Goal: Task Accomplishment & Management: Complete application form

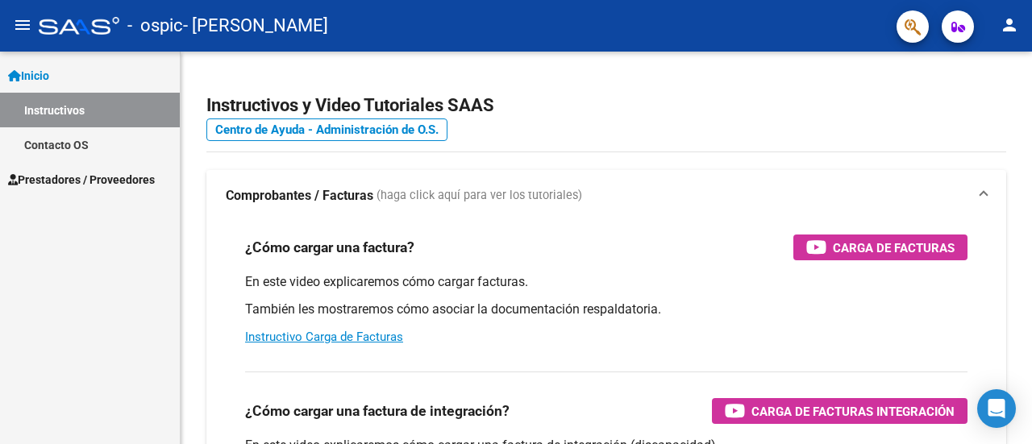
click at [111, 173] on span "Prestadores / Proveedores" at bounding box center [81, 180] width 147 height 18
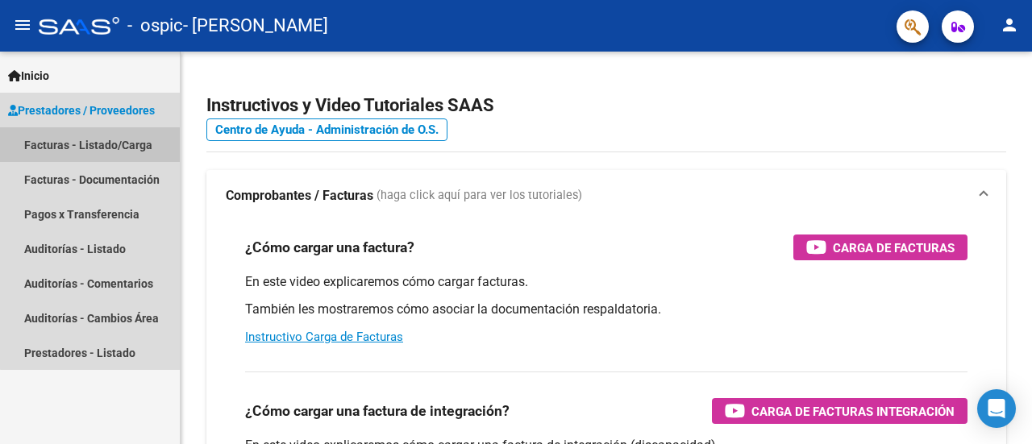
click at [123, 139] on link "Facturas - Listado/Carga" at bounding box center [90, 144] width 180 height 35
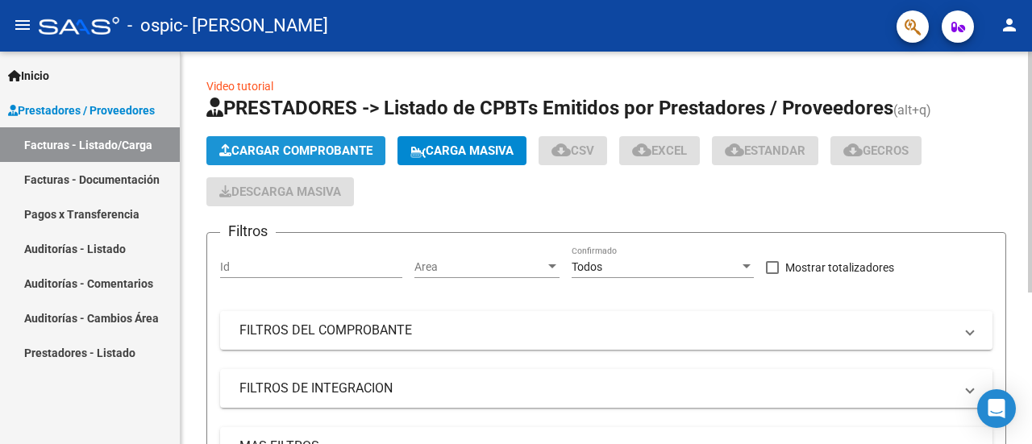
click at [275, 144] on span "Cargar Comprobante" at bounding box center [295, 151] width 153 height 15
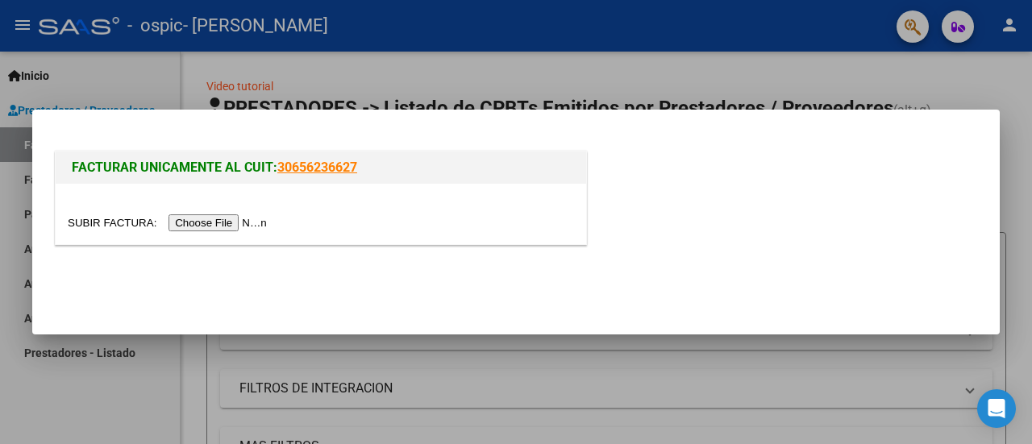
click at [250, 231] on input "file" at bounding box center [170, 222] width 204 height 17
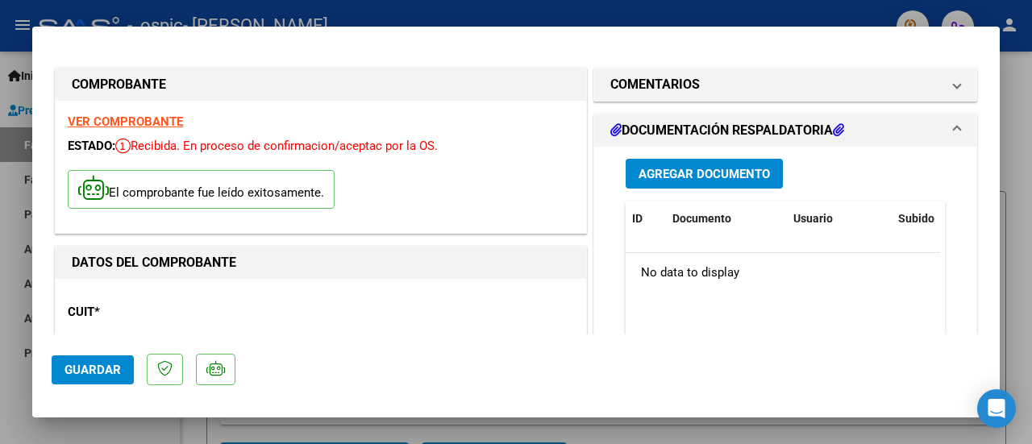
click at [684, 173] on span "Agregar Documento" at bounding box center [704, 174] width 131 height 15
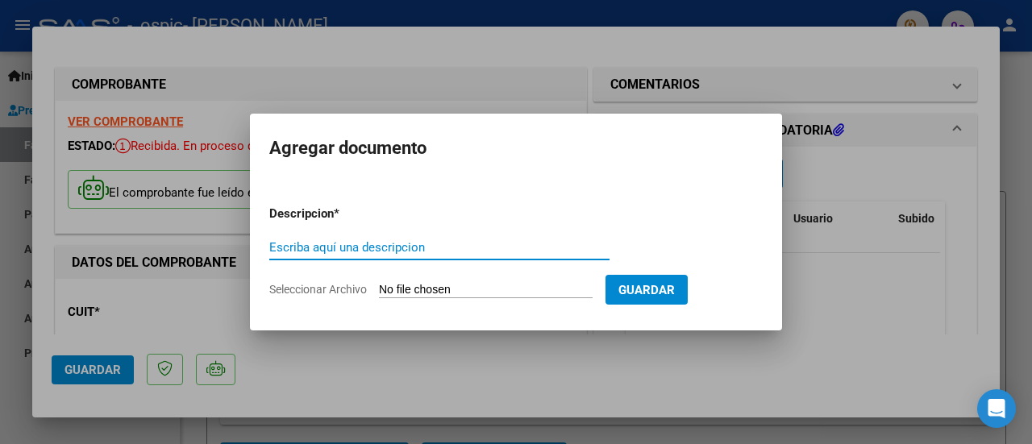
click at [410, 251] on input "Escriba aquí una descripcion" at bounding box center [439, 247] width 340 height 15
type input "Ficha de asistencia [PERSON_NAME][DATE]"
click at [484, 287] on input "Seleccionar Archivo" at bounding box center [486, 290] width 214 height 15
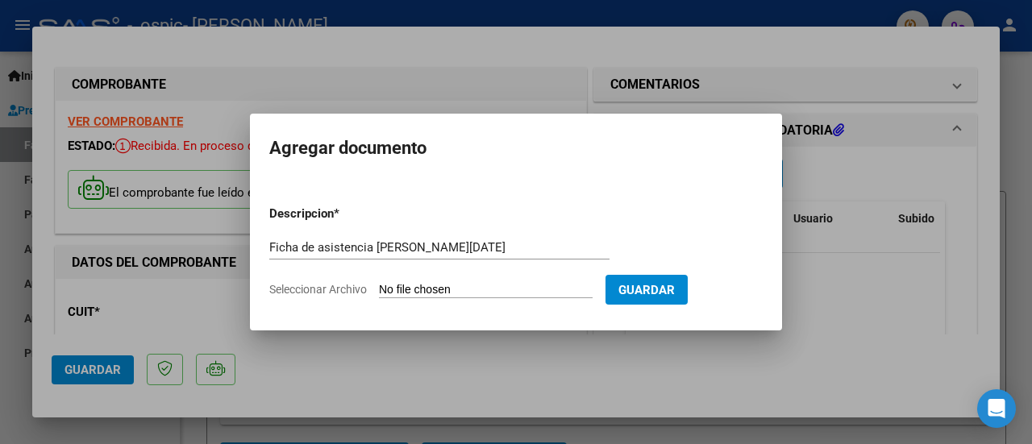
type input "C:\fakepath\Planilla de asistencia [PERSON_NAME][DATE].pdf"
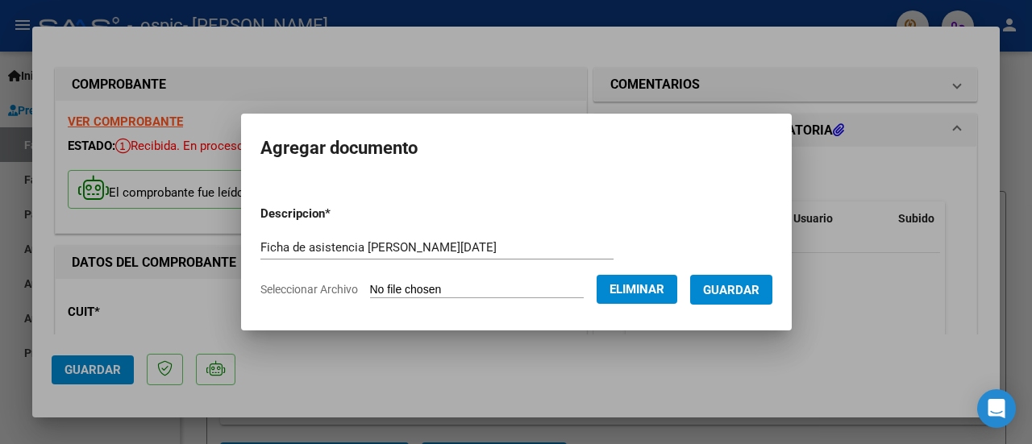
click at [730, 286] on span "Guardar" at bounding box center [731, 290] width 56 height 15
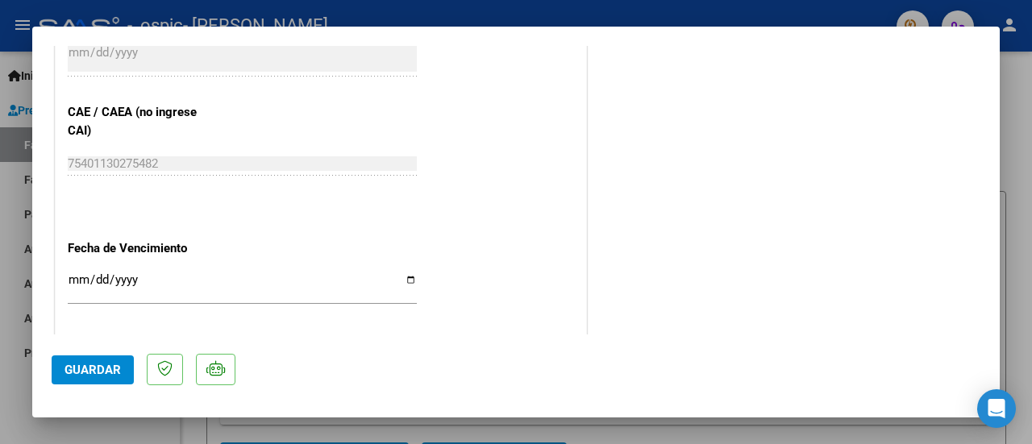
scroll to position [934, 0]
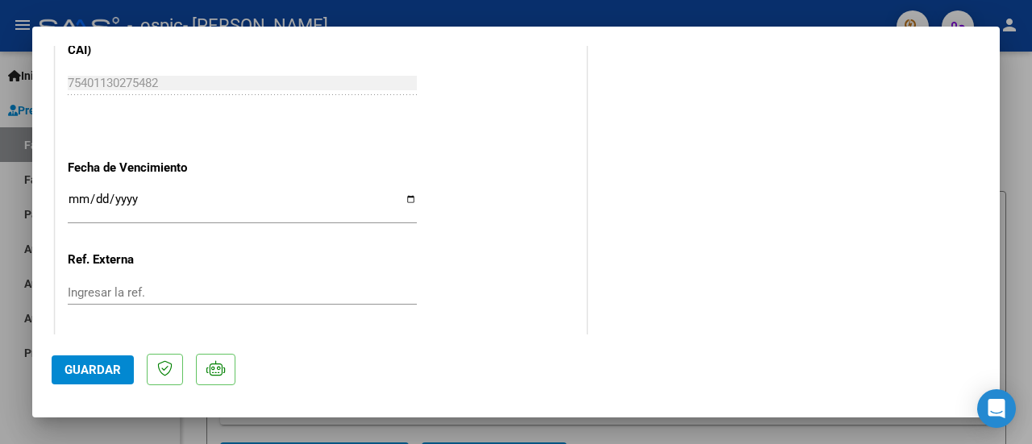
click at [406, 201] on input "Ingresar la fecha" at bounding box center [242, 206] width 349 height 26
type input "[DATE]"
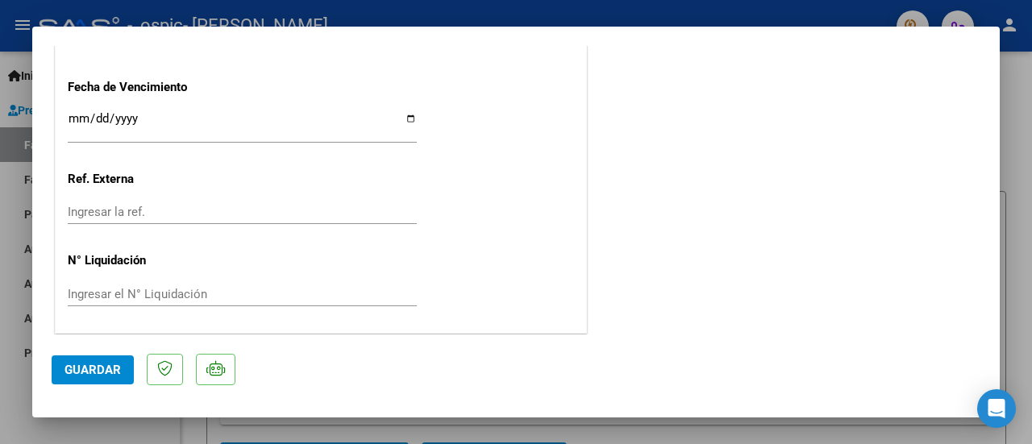
click at [85, 385] on mat-dialog-actions "Guardar" at bounding box center [516, 367] width 929 height 64
click at [92, 376] on span "Guardar" at bounding box center [92, 370] width 56 height 15
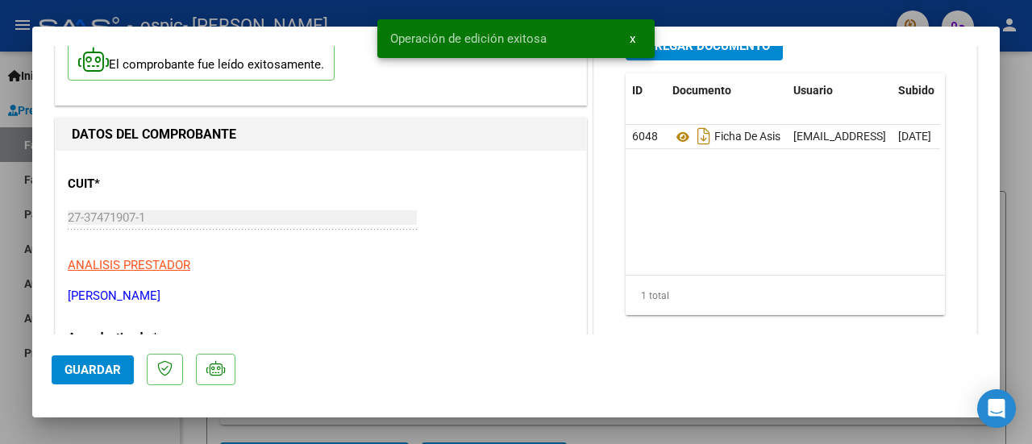
scroll to position [0, 0]
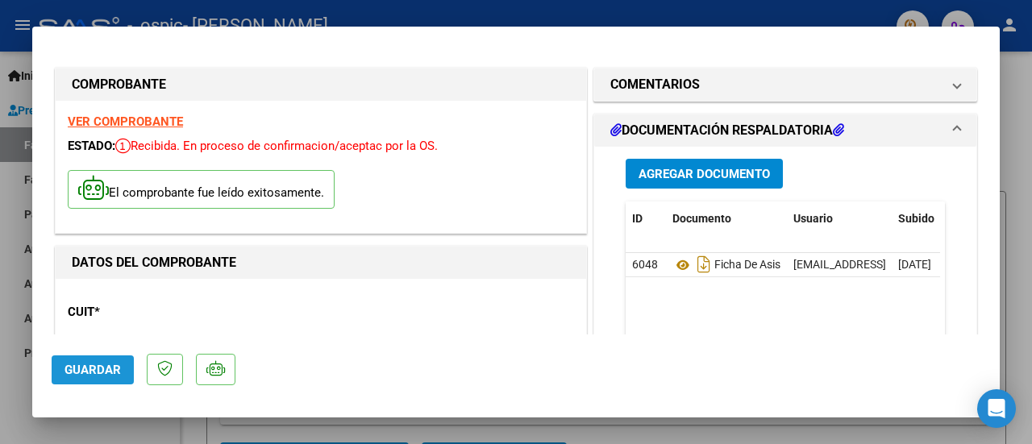
click at [102, 364] on span "Guardar" at bounding box center [92, 370] width 56 height 15
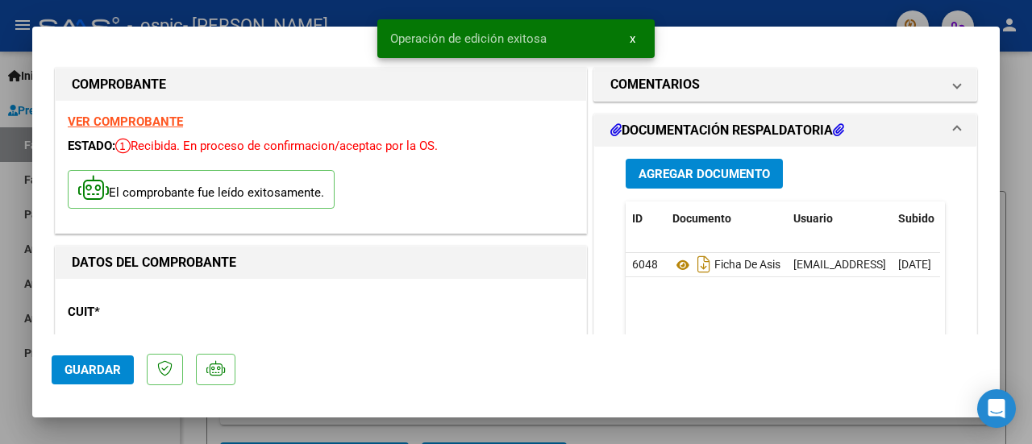
click at [1012, 166] on div at bounding box center [516, 222] width 1032 height 444
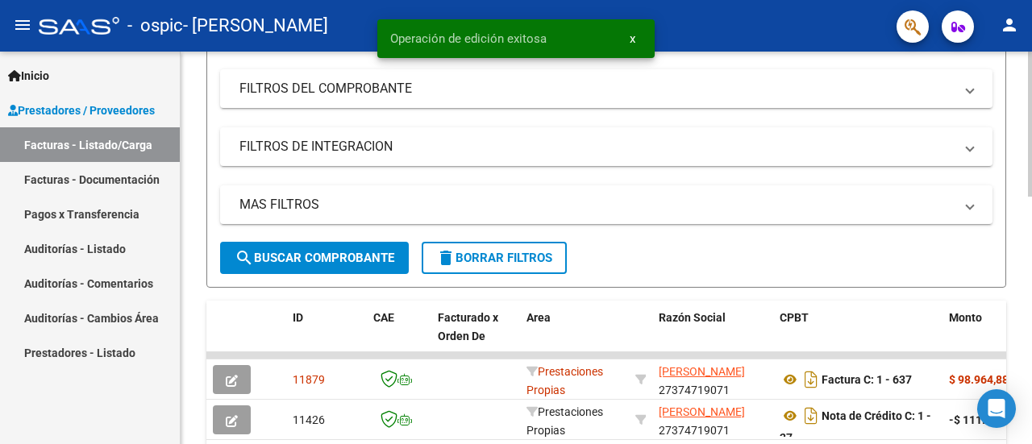
scroll to position [403, 0]
